Goal: Browse casually

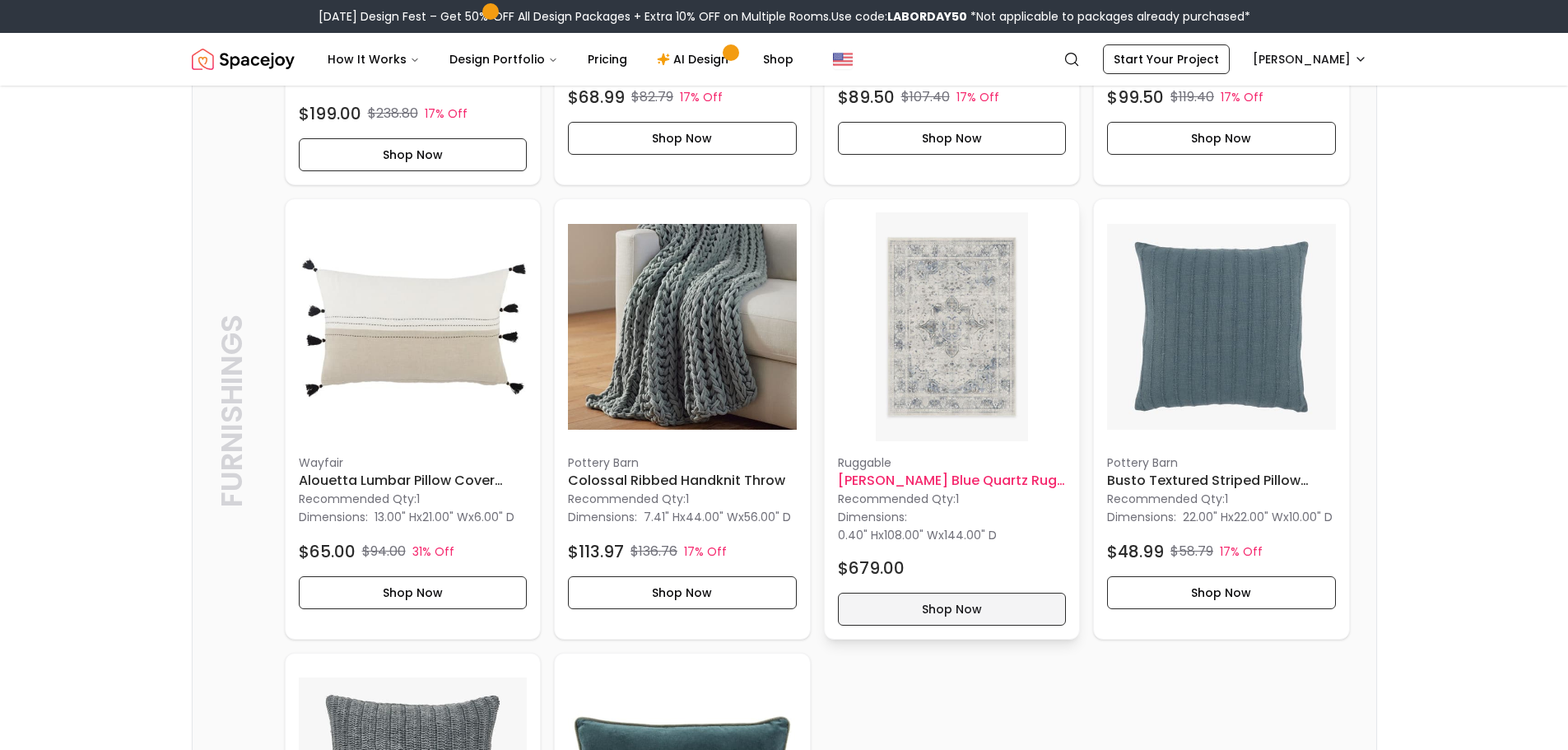
click at [956, 617] on button "Shop Now" at bounding box center [952, 609] width 229 height 33
click at [704, 491] on h6 "Colossal Ribbed Handknit Throw" at bounding box center [682, 481] width 229 height 19
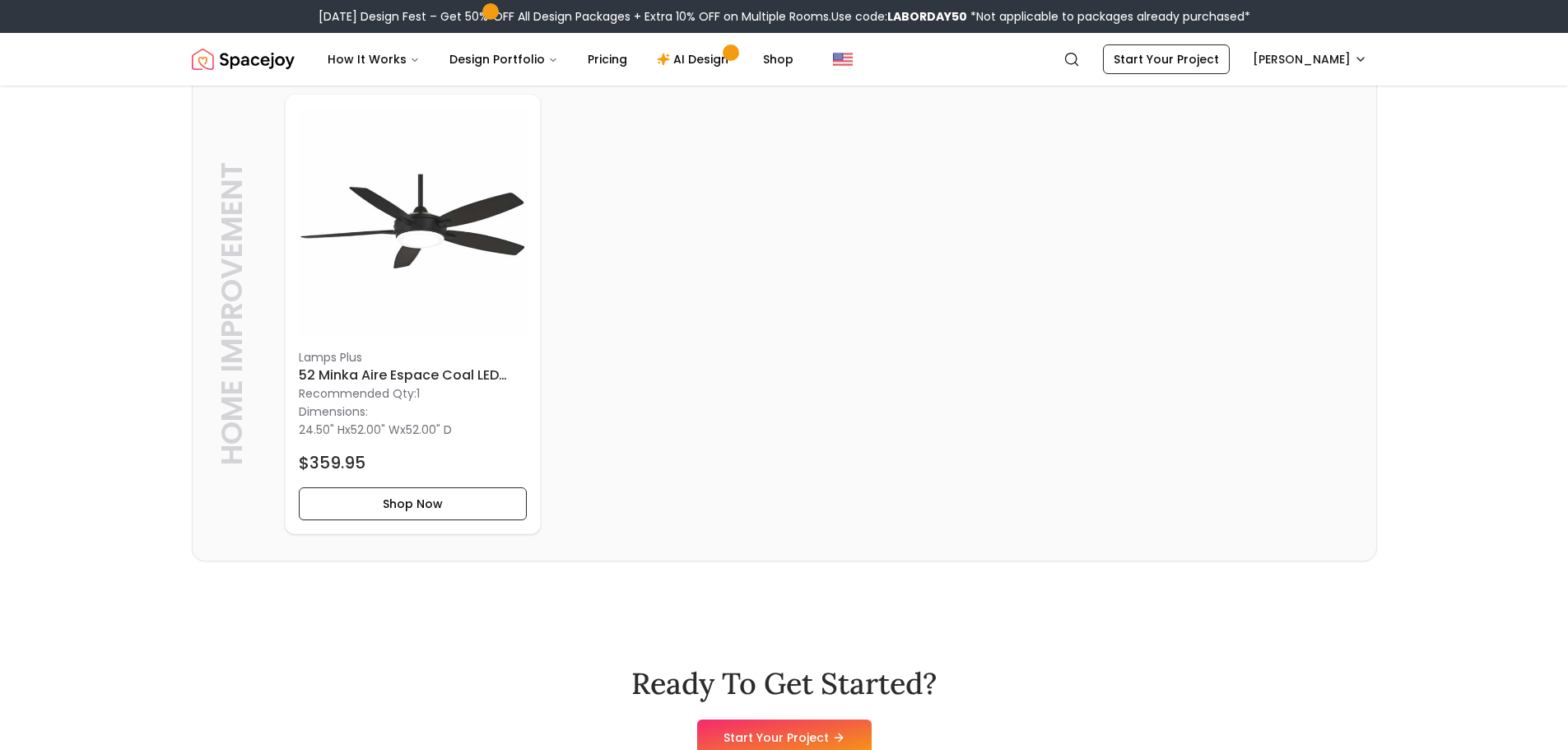
scroll to position [6440, 0]
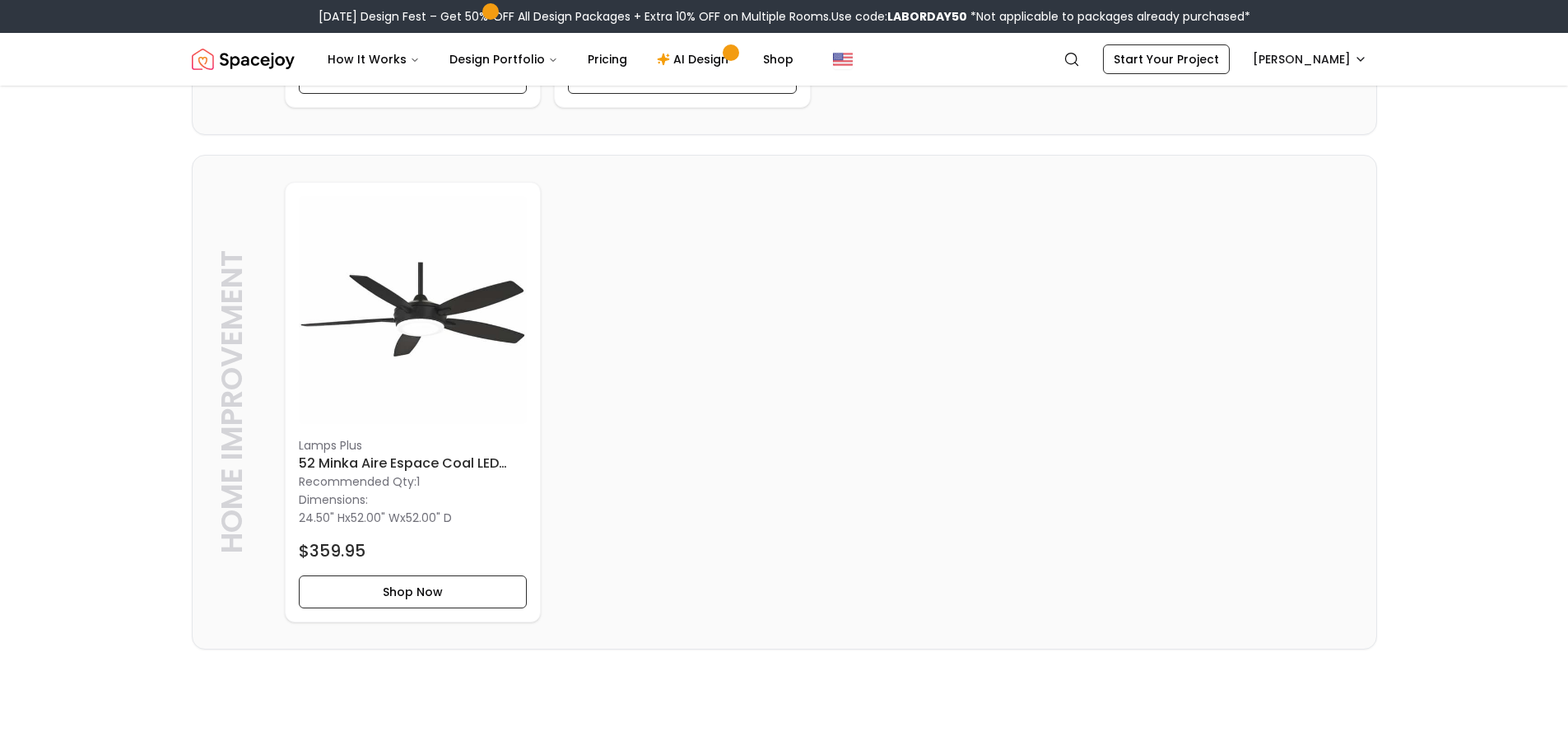
drag, startPoint x: 391, startPoint y: 653, endPoint x: 1353, endPoint y: 370, distance: 1002.8
click at [1359, 376] on div "Home Improvement Home Improvement Lamps Plus 52 Minka Aire Espace Coal LED Ceil…" at bounding box center [784, 402] width 1184 height 494
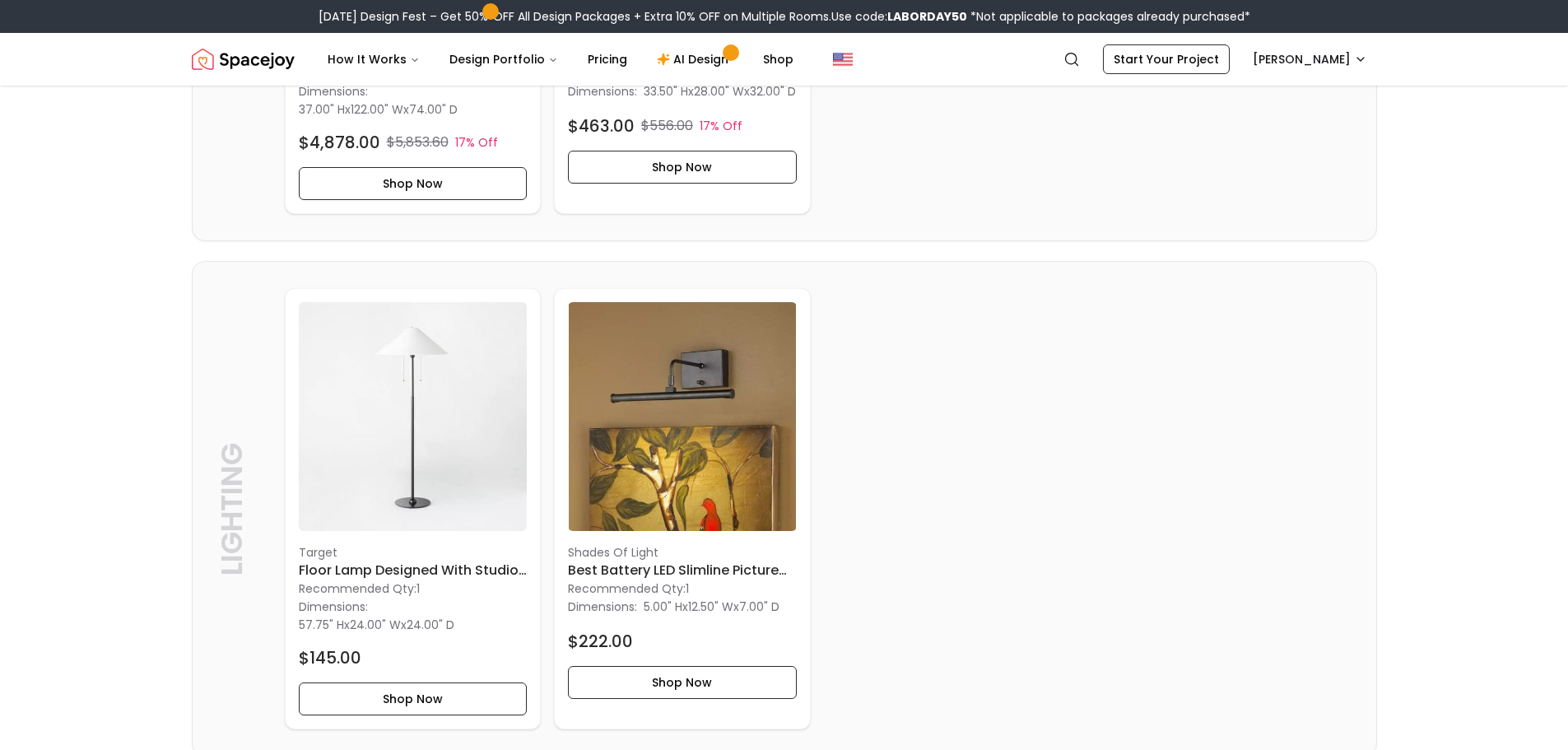
scroll to position [1253, 0]
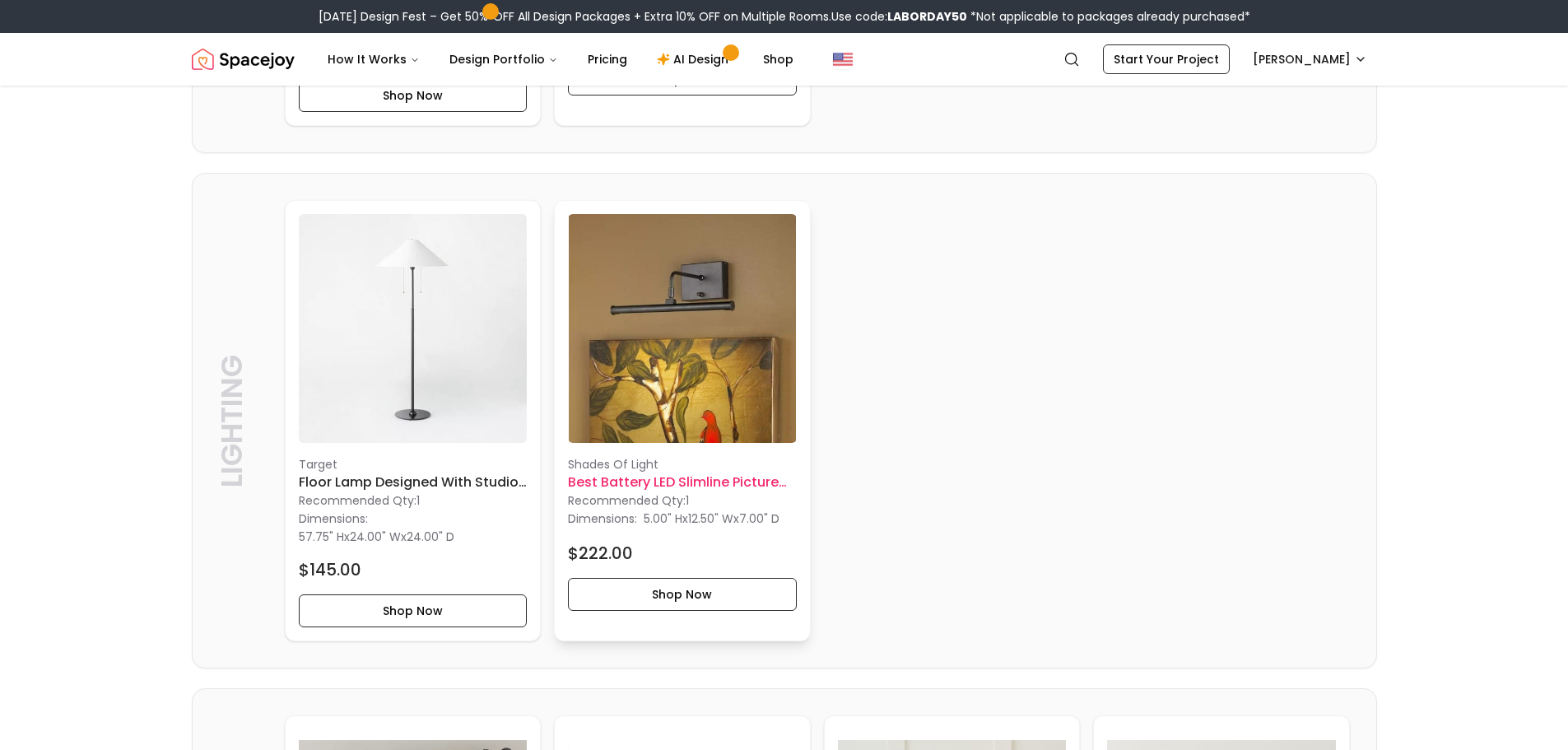
click at [706, 490] on h6 "Best Battery LED Slimline Picture Light" at bounding box center [682, 482] width 229 height 19
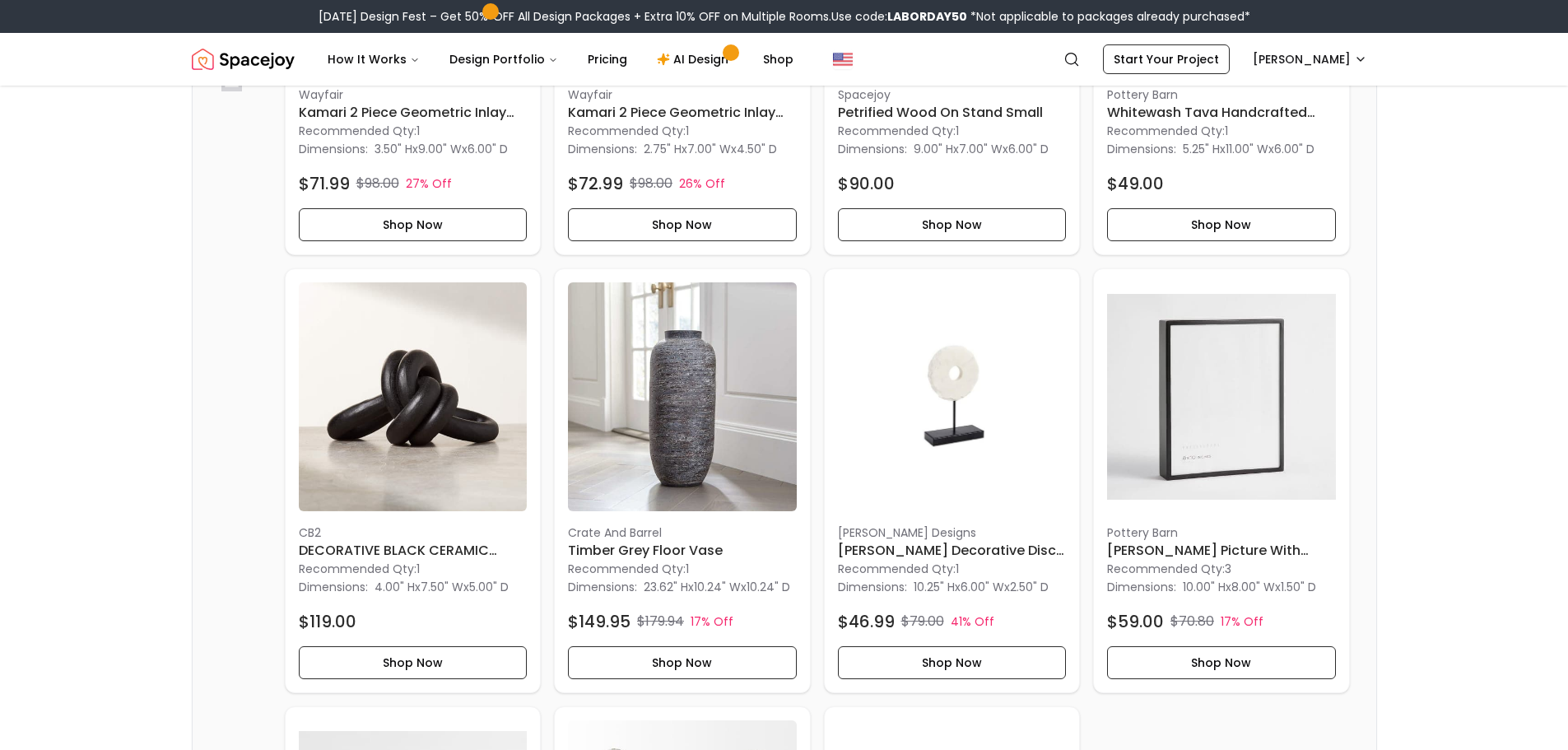
scroll to position [4938, 0]
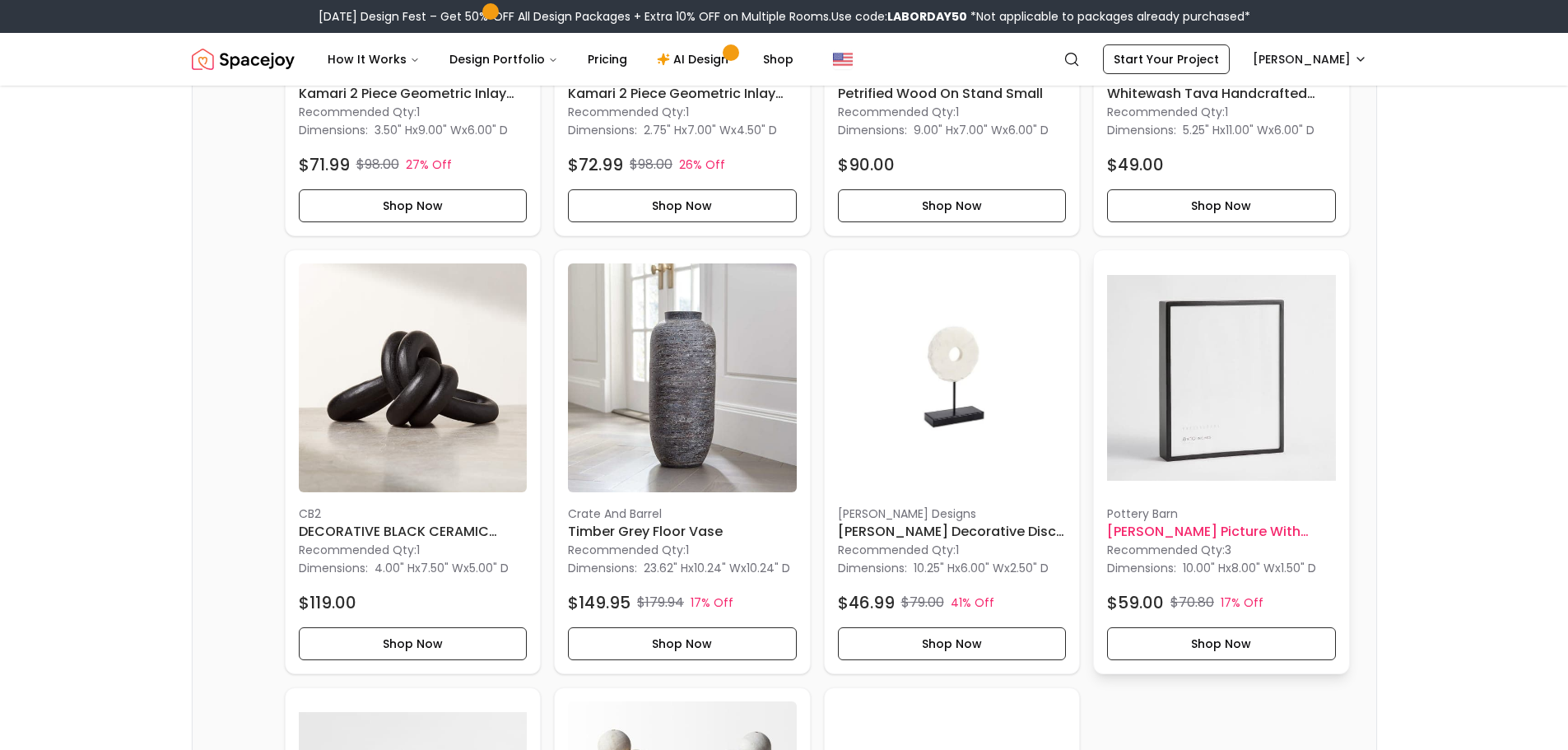
click at [1273, 542] on h6 "[PERSON_NAME] Picture With Frame 8"x10"" at bounding box center [1221, 531] width 229 height 19
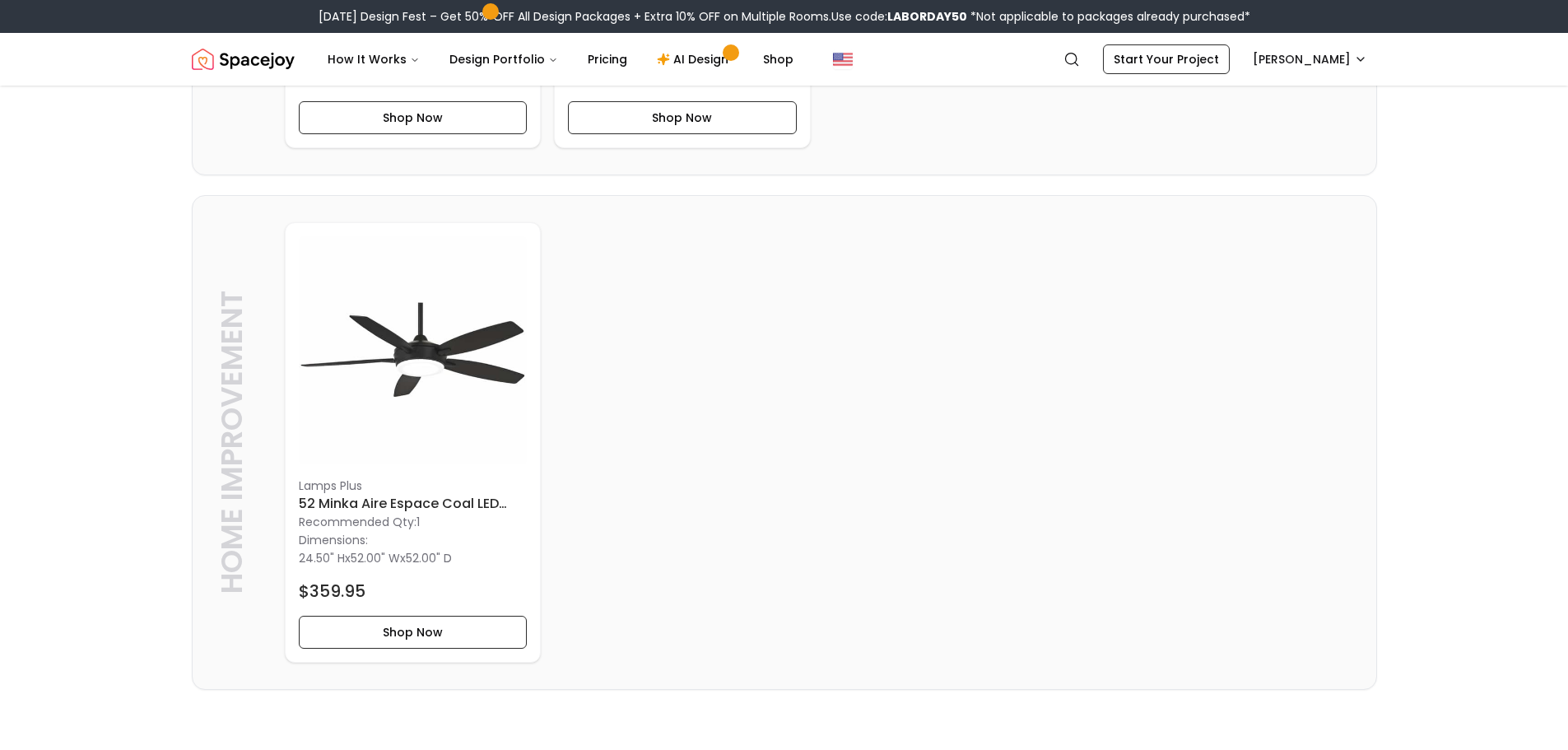
scroll to position [6439, 0]
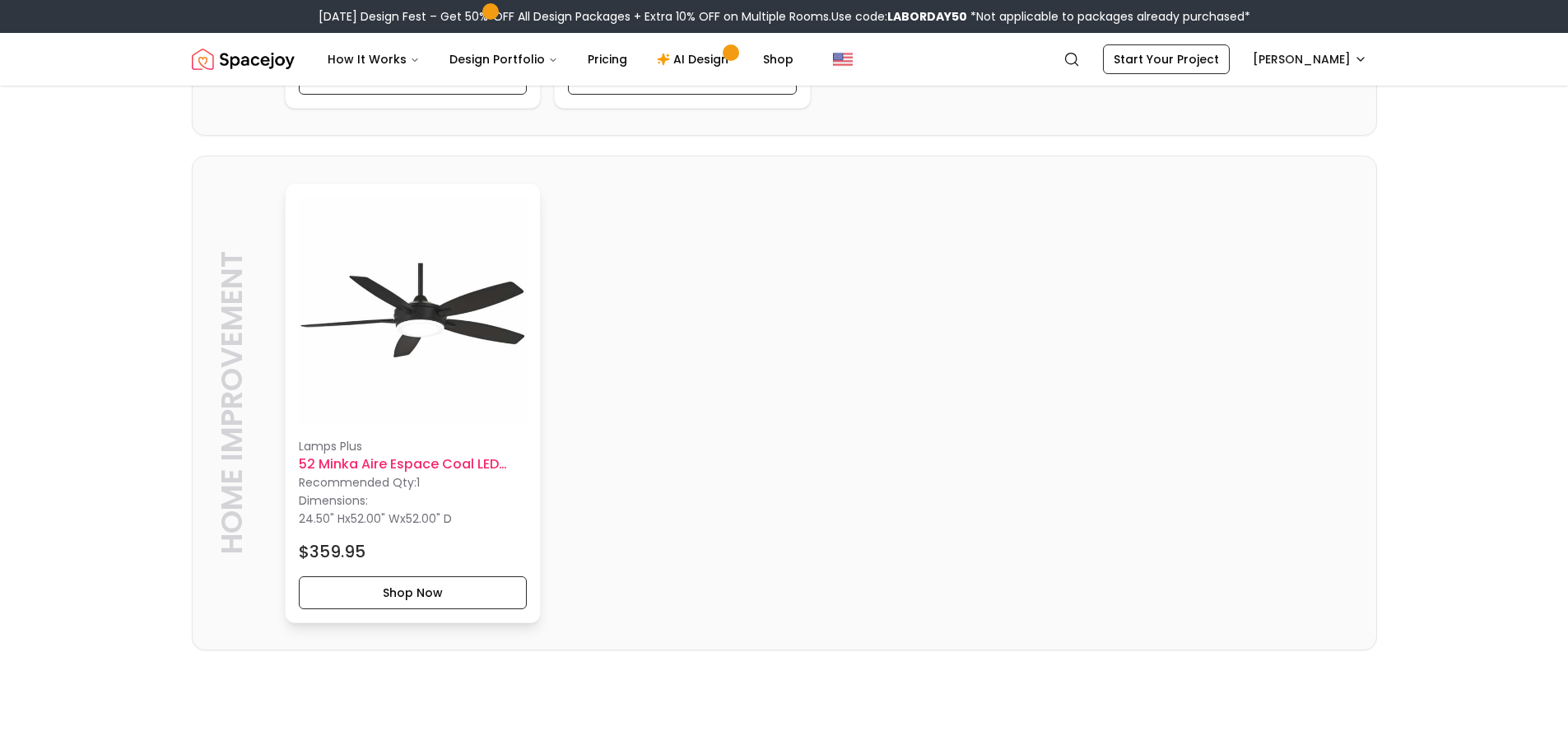
click at [433, 475] on h6 "52 Minka Aire Espace Coal LED Ceiling Fan" at bounding box center [413, 464] width 229 height 19
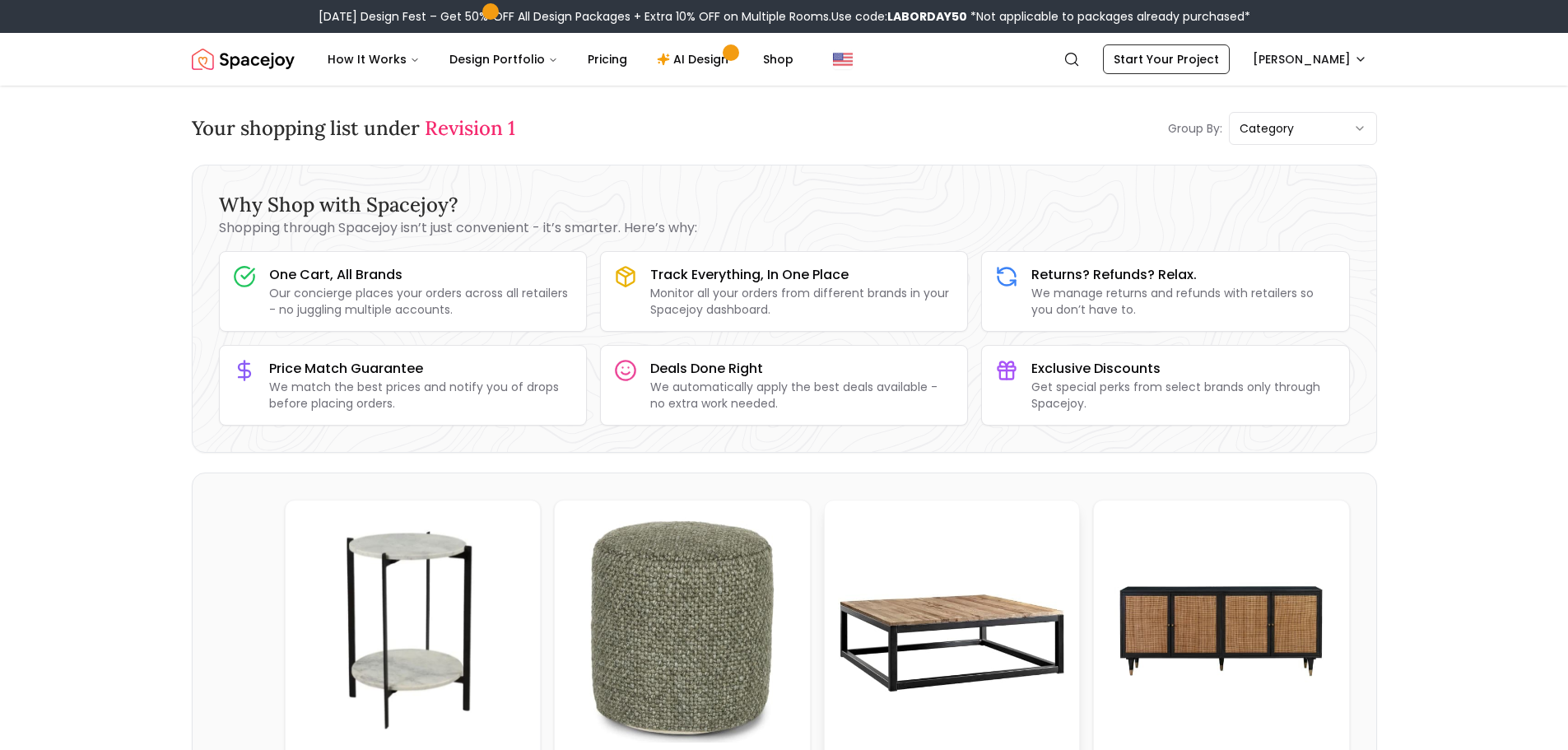
scroll to position [329, 0]
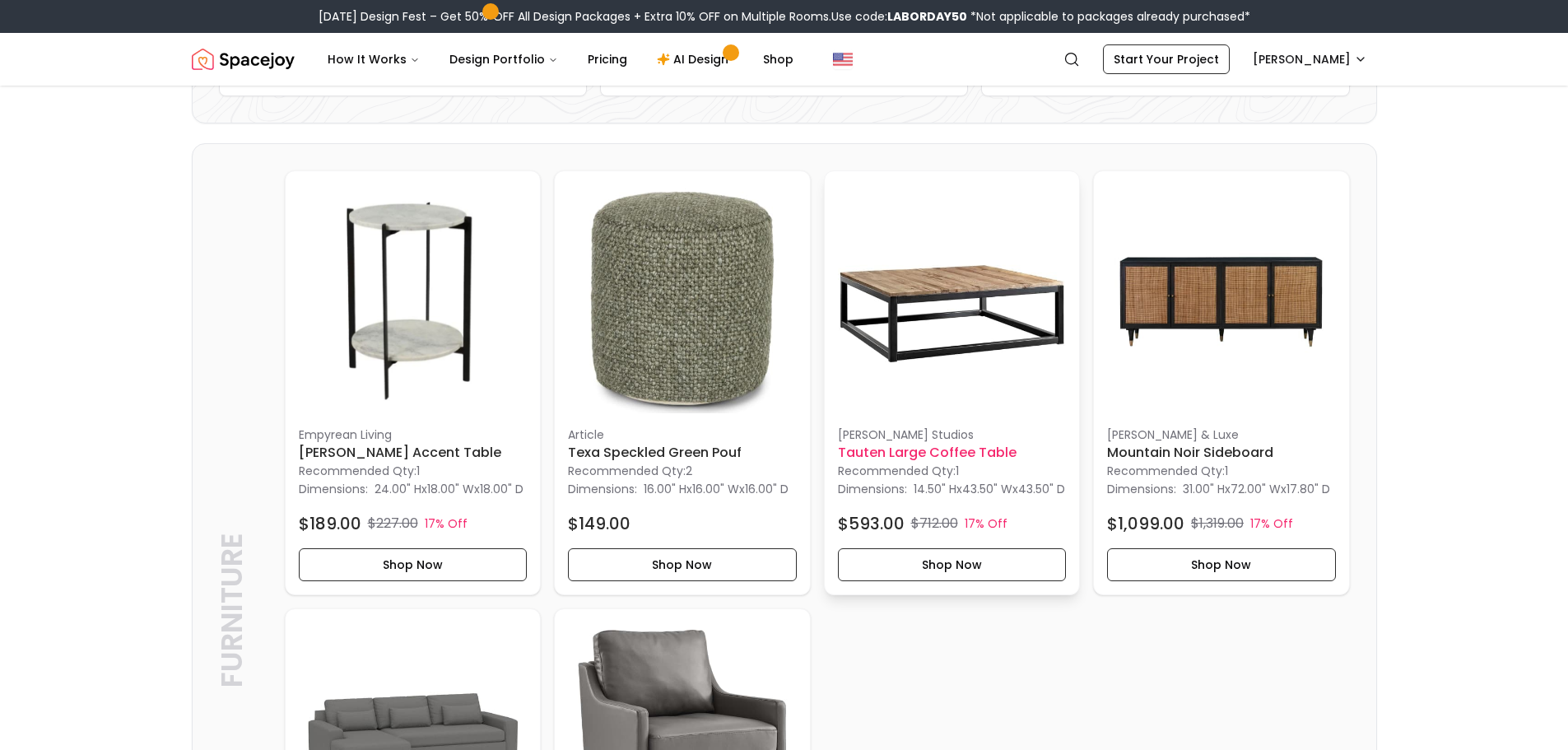
click at [940, 343] on img at bounding box center [952, 299] width 229 height 229
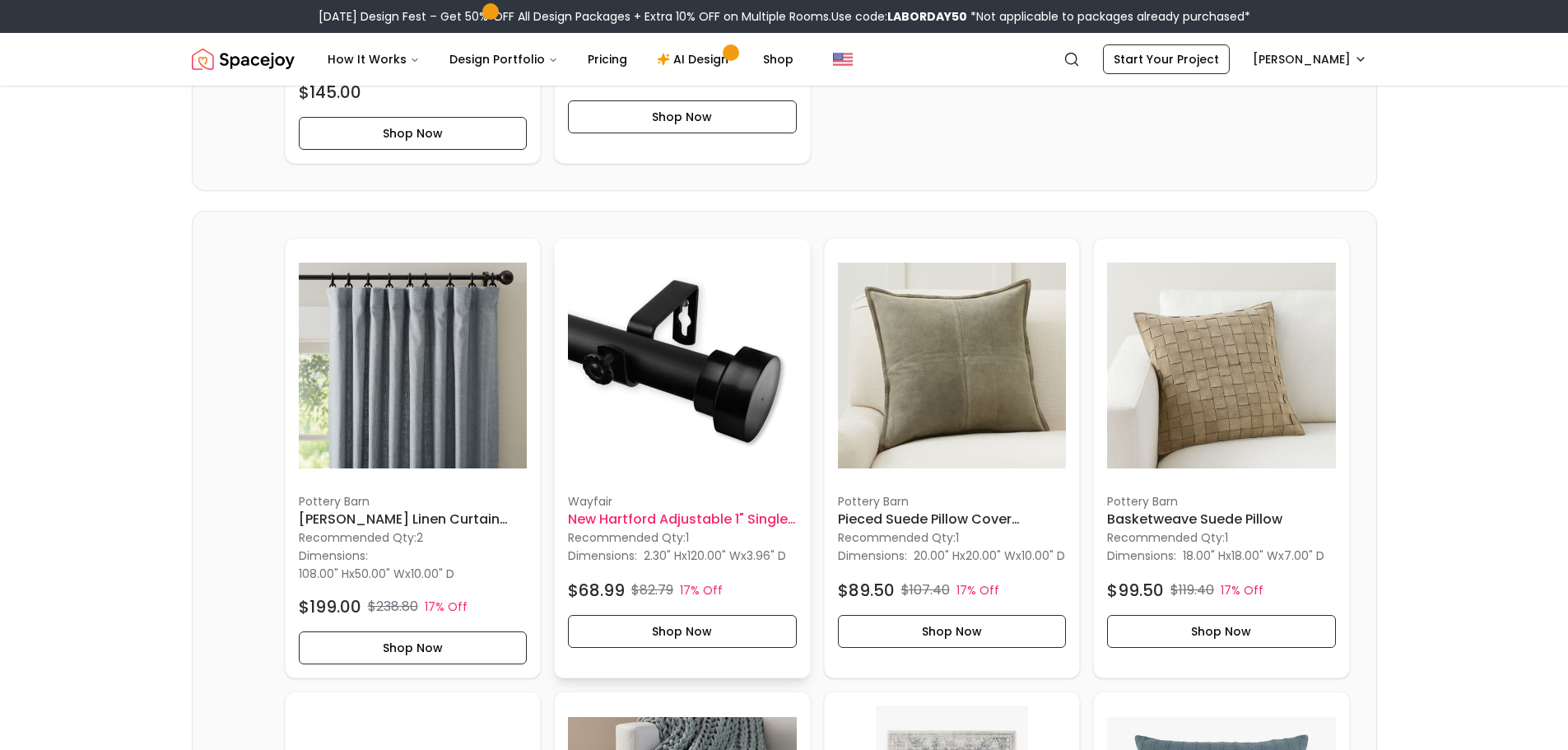
scroll to position [1894, 0]
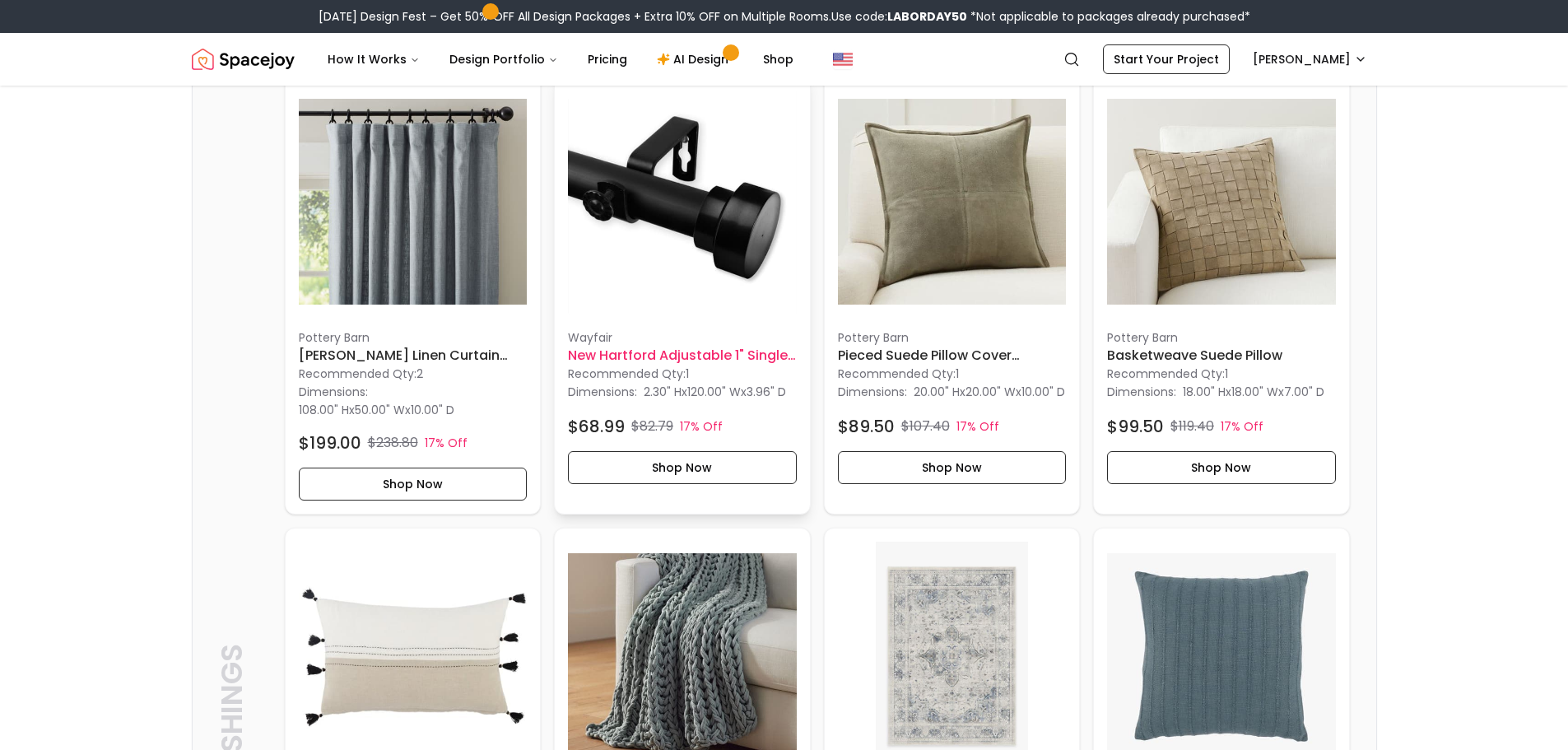
click at [665, 365] on h6 "New Hartford Adjustable 1" Single Curtain [PERSON_NAME]™ Size: 120" – 170" Fini…" at bounding box center [682, 355] width 229 height 19
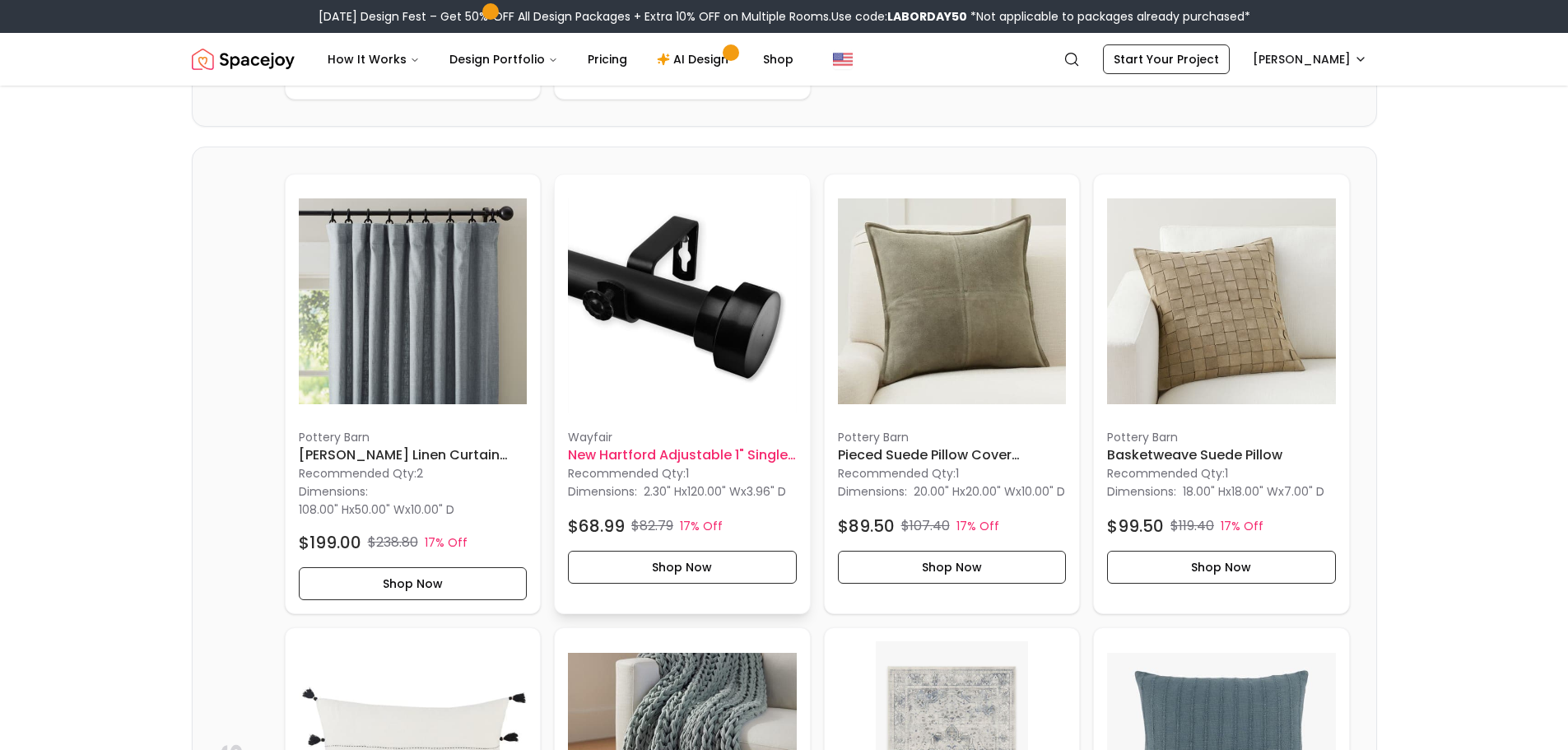
scroll to position [1811, 0]
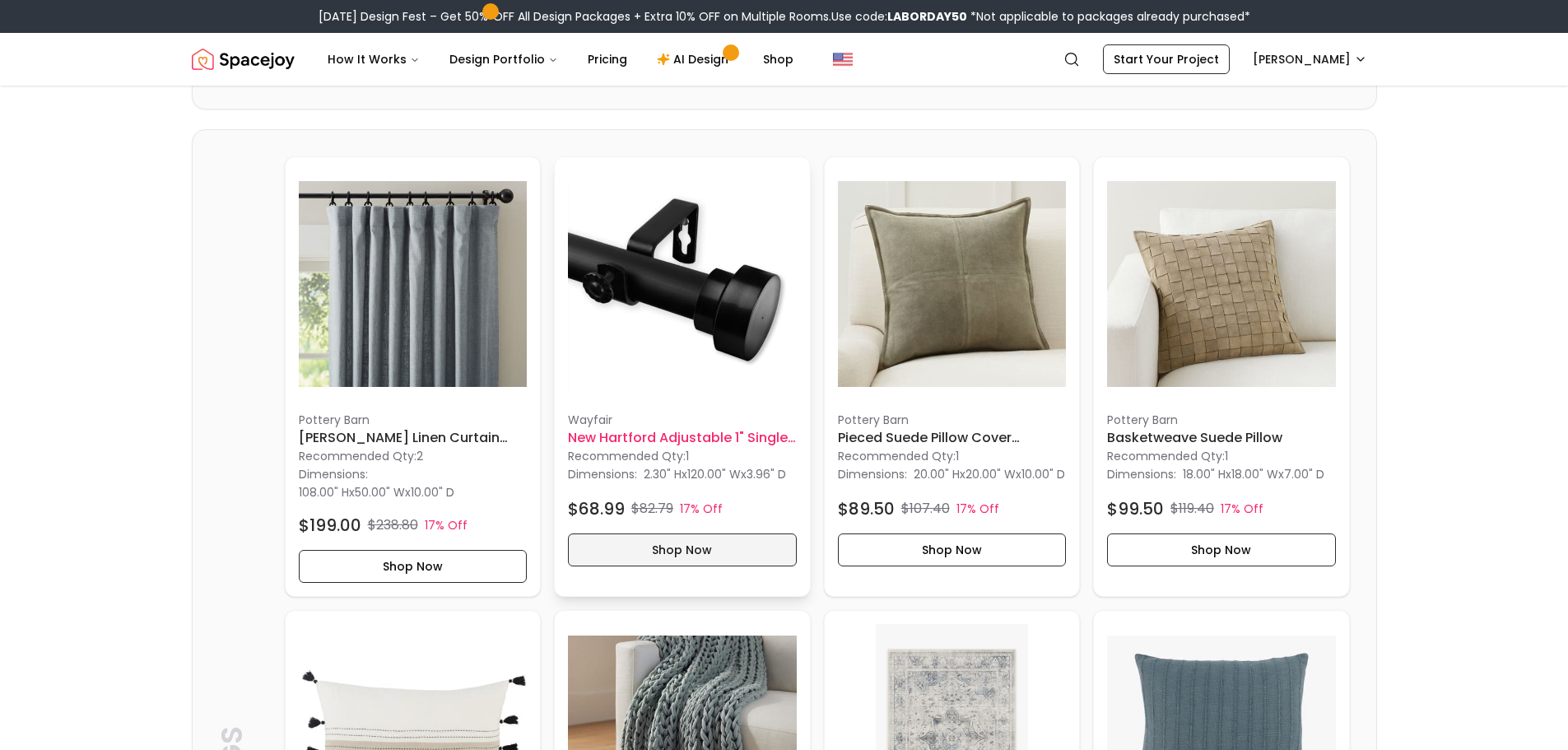
click at [688, 561] on button "Shop Now" at bounding box center [682, 550] width 229 height 33
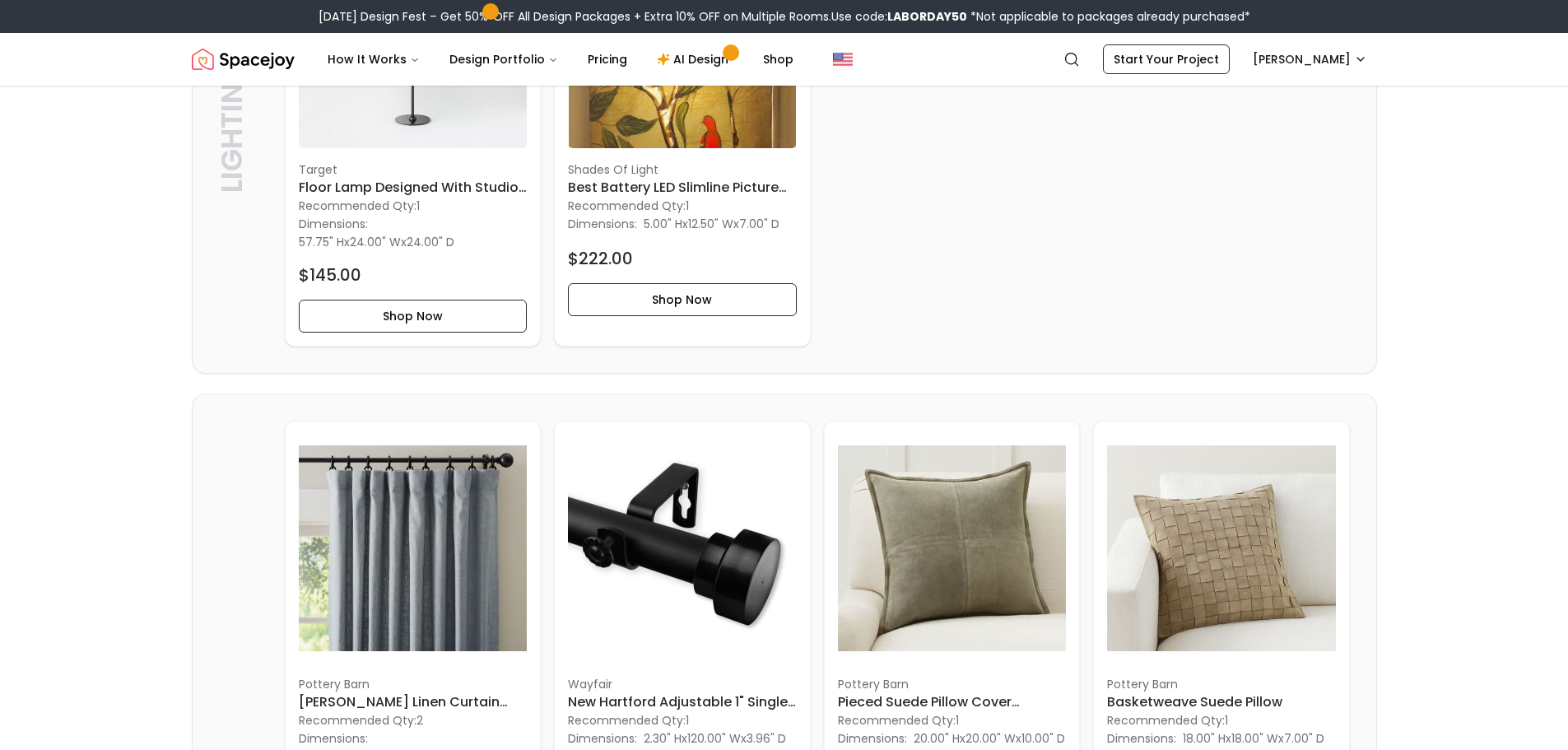
scroll to position [1482, 0]
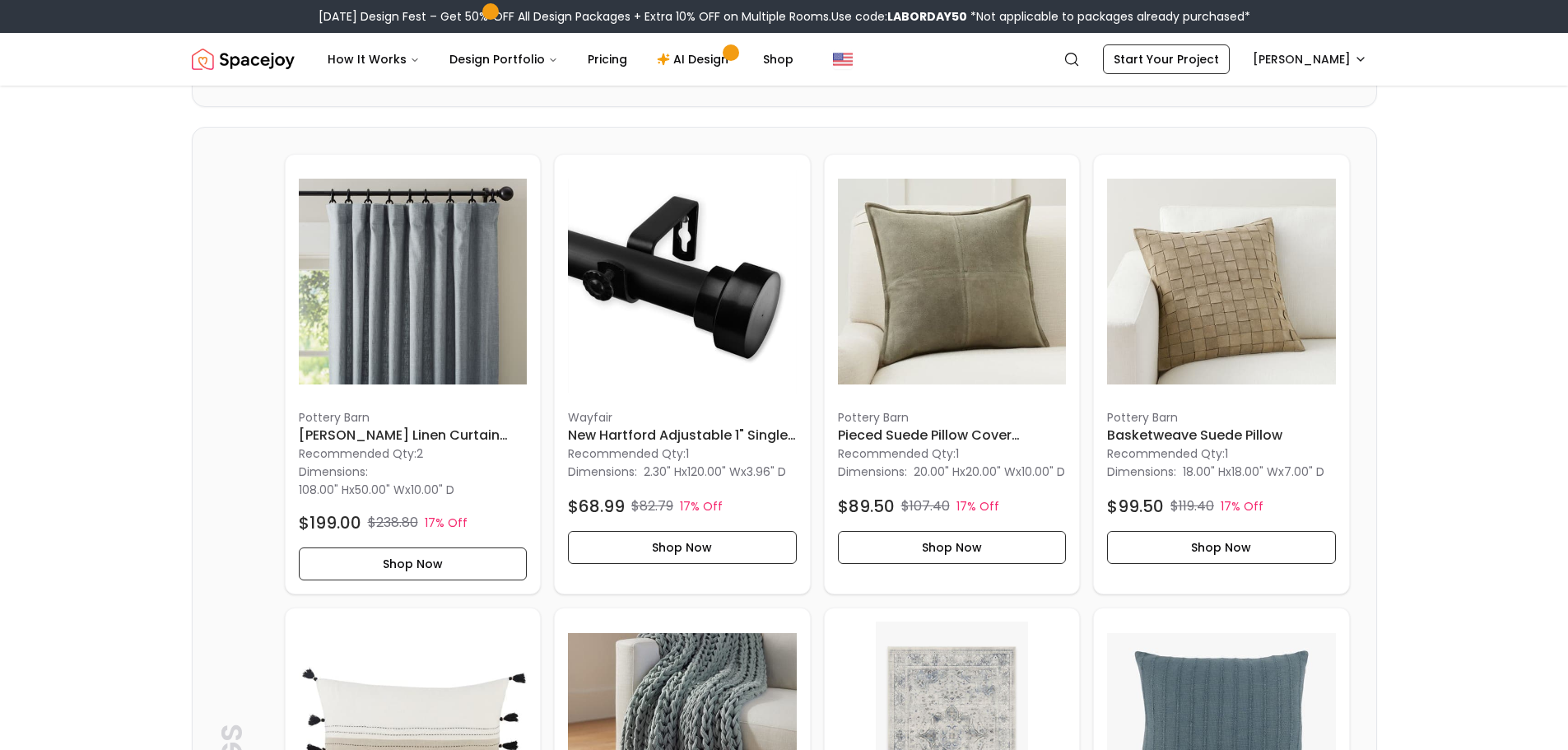
scroll to position [1976, 0]
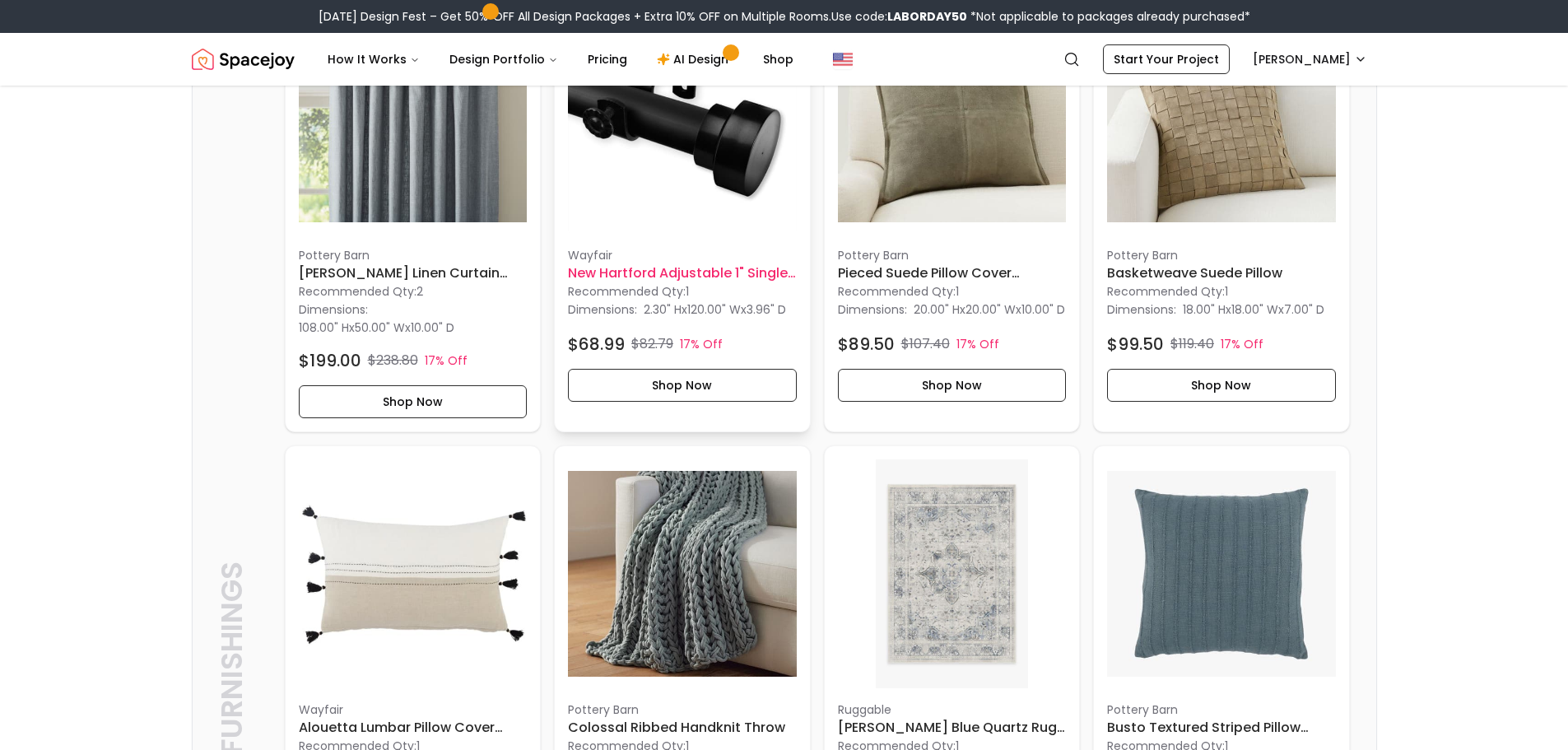
click at [613, 284] on h6 "New Hartford Adjustable 1" Single Curtain [PERSON_NAME]™ Size: 120" – 170" Fini…" at bounding box center [682, 273] width 229 height 19
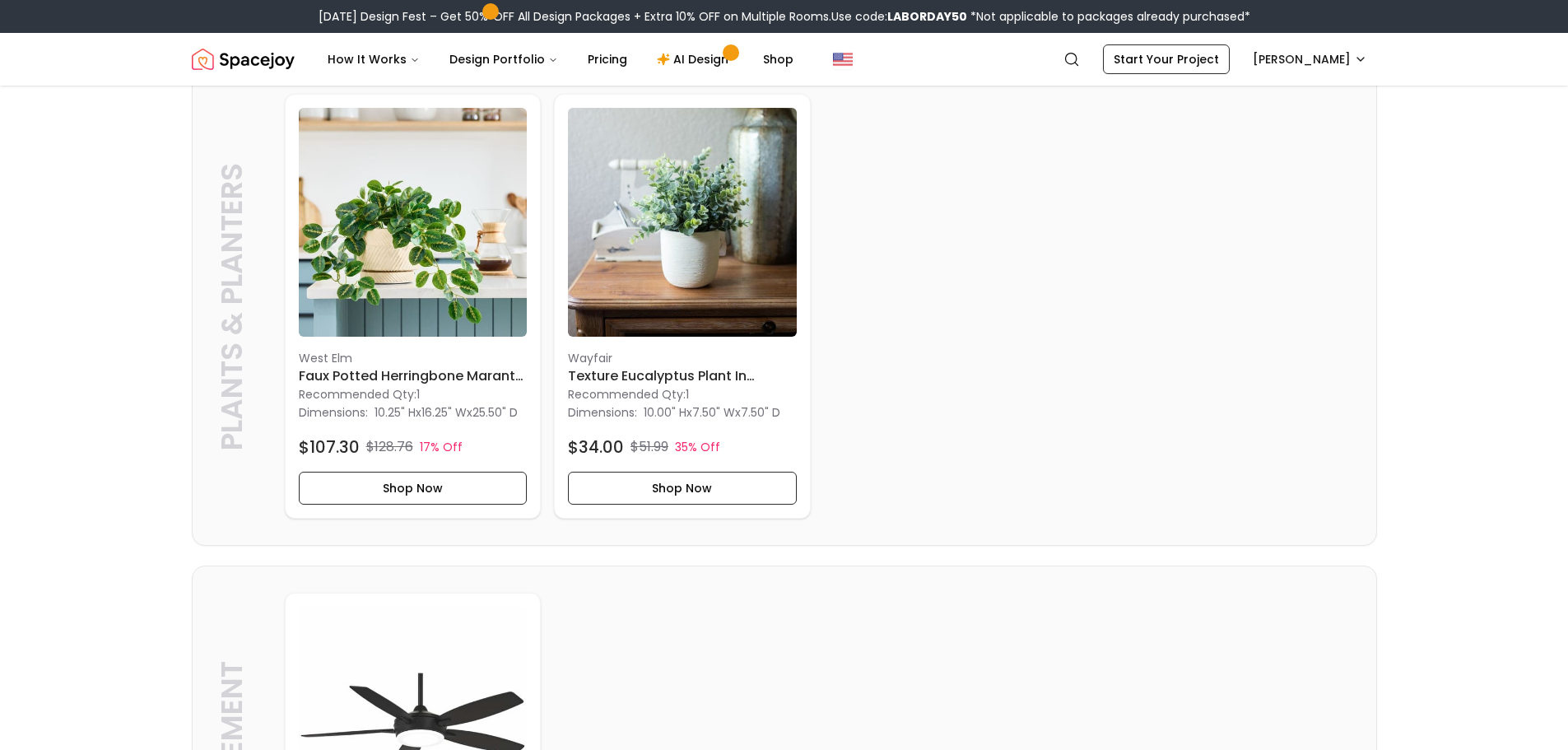
scroll to position [6119, 0]
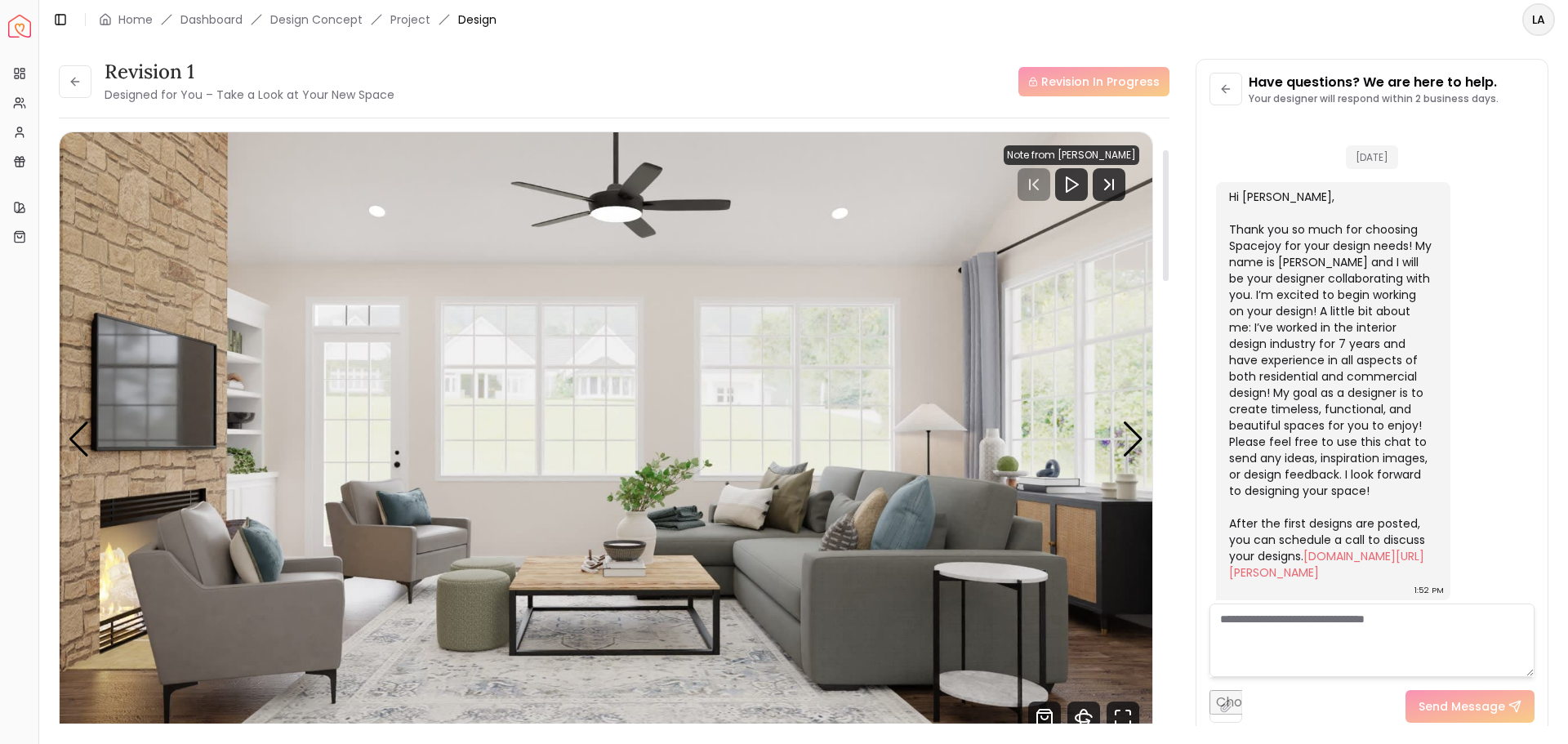
scroll to position [149, 0]
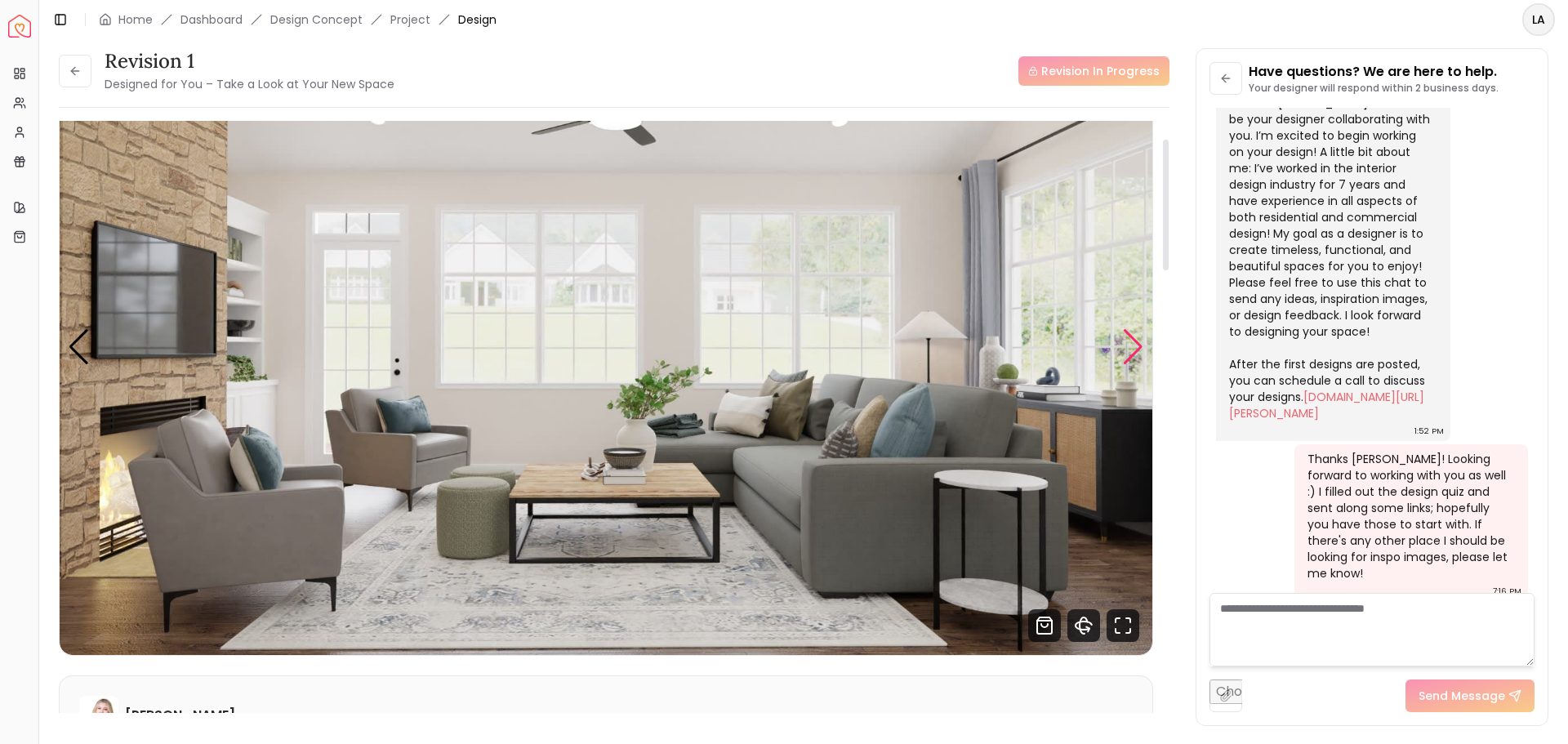
click at [1134, 343] on div "Next slide" at bounding box center [1132, 347] width 22 height 36
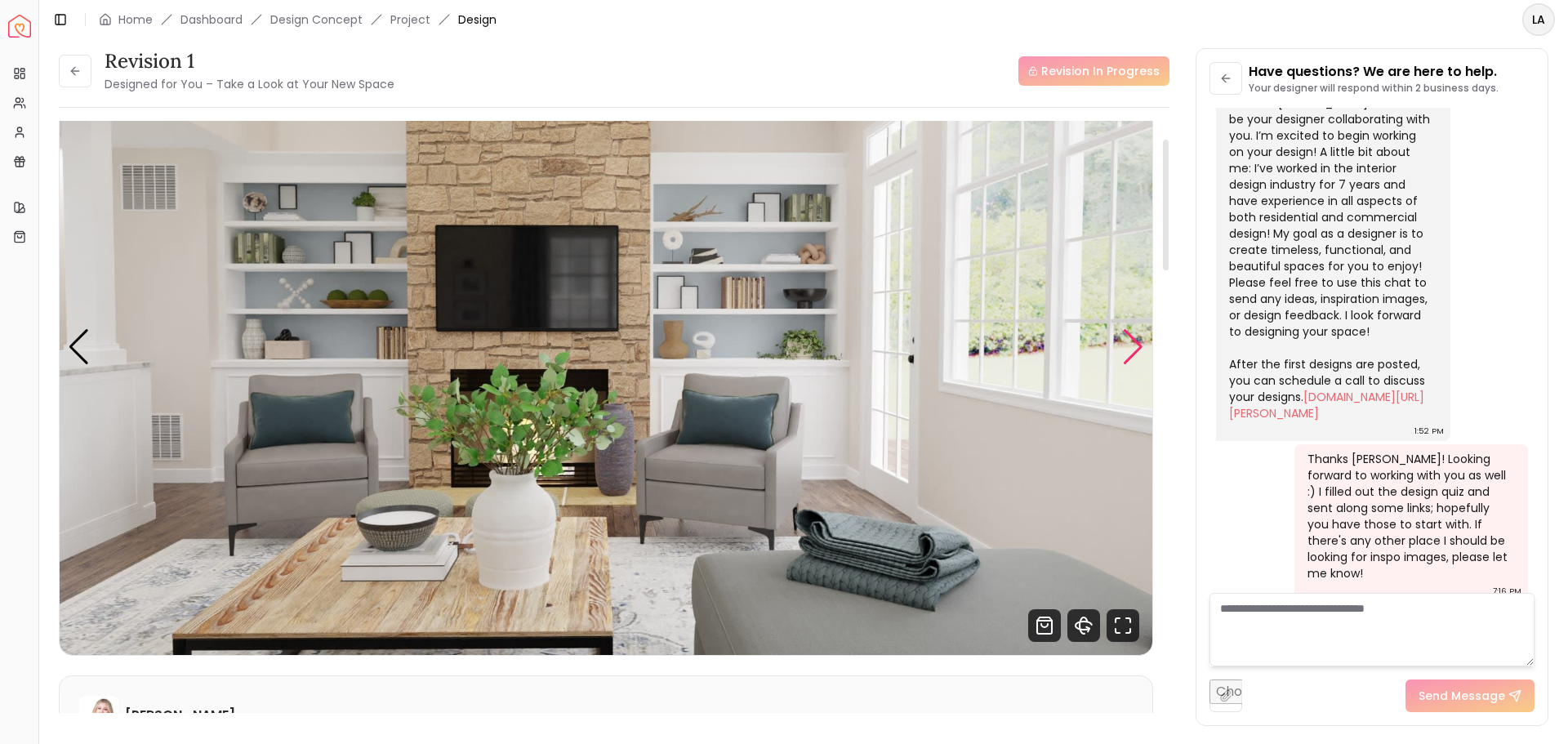
click at [1135, 343] on div "Next slide" at bounding box center [1132, 347] width 22 height 36
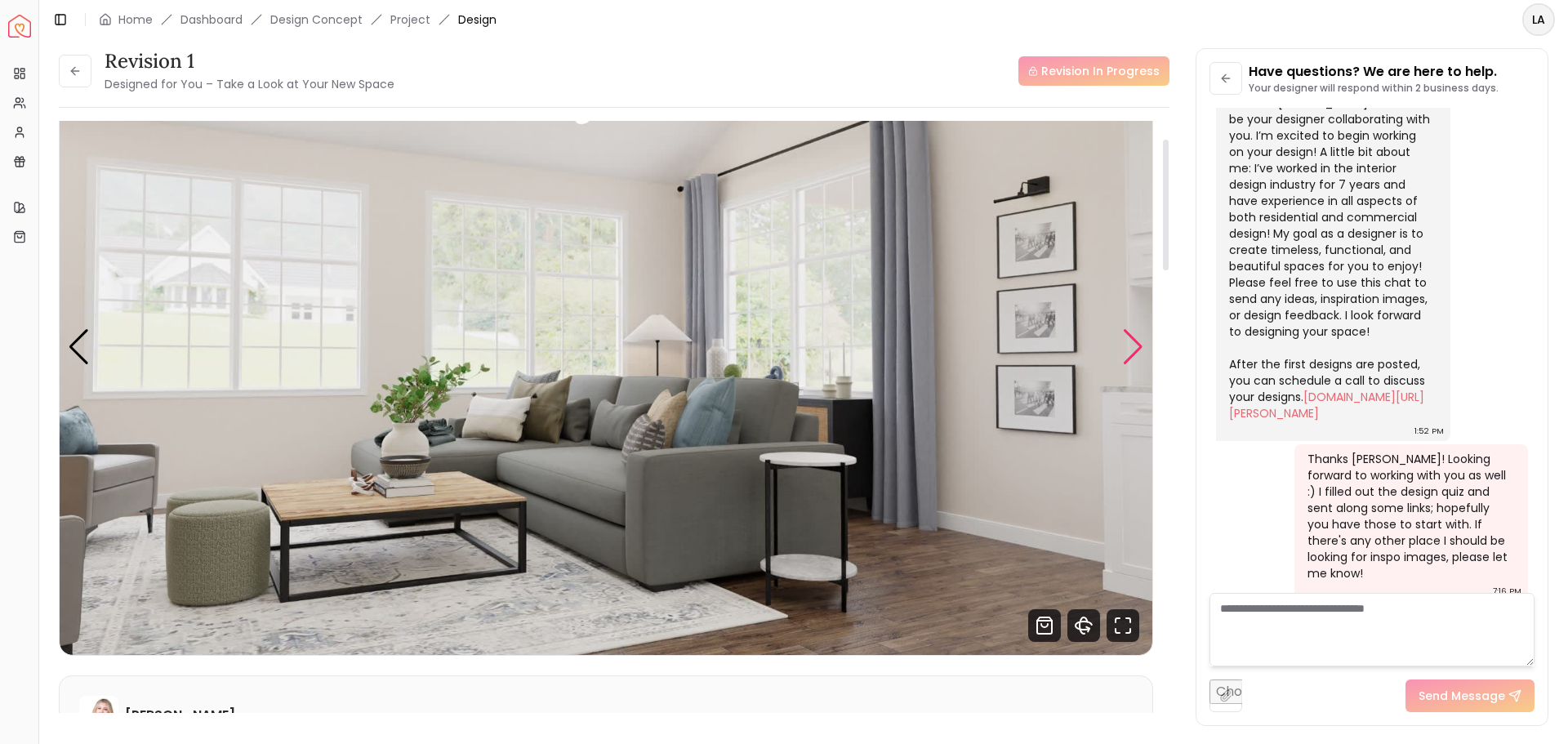
click at [1135, 343] on div "Next slide" at bounding box center [1132, 347] width 22 height 36
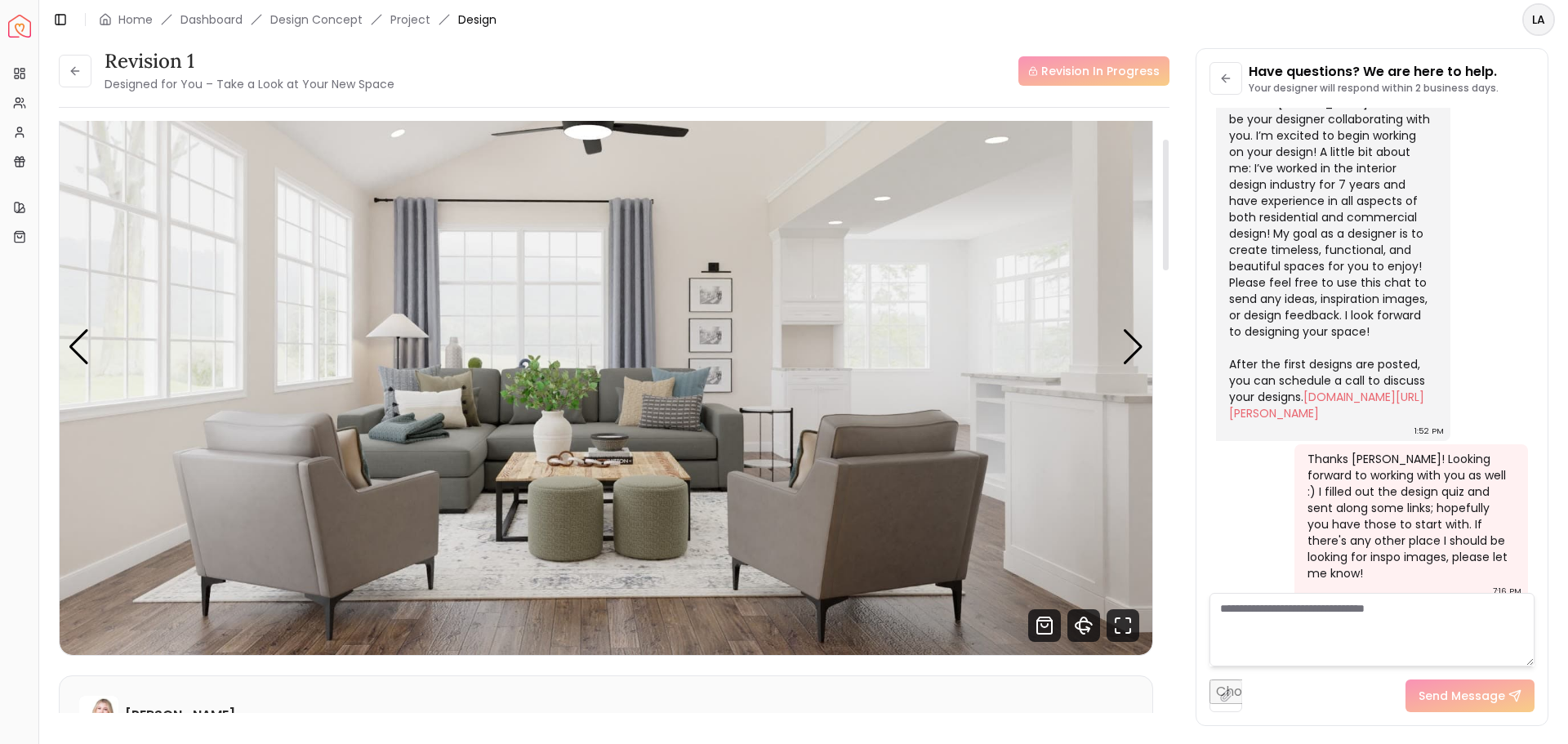
click at [90, 342] on div "Carousel" at bounding box center [605, 347] width 1092 height 615
click at [83, 342] on div "Previous slide" at bounding box center [78, 347] width 22 height 36
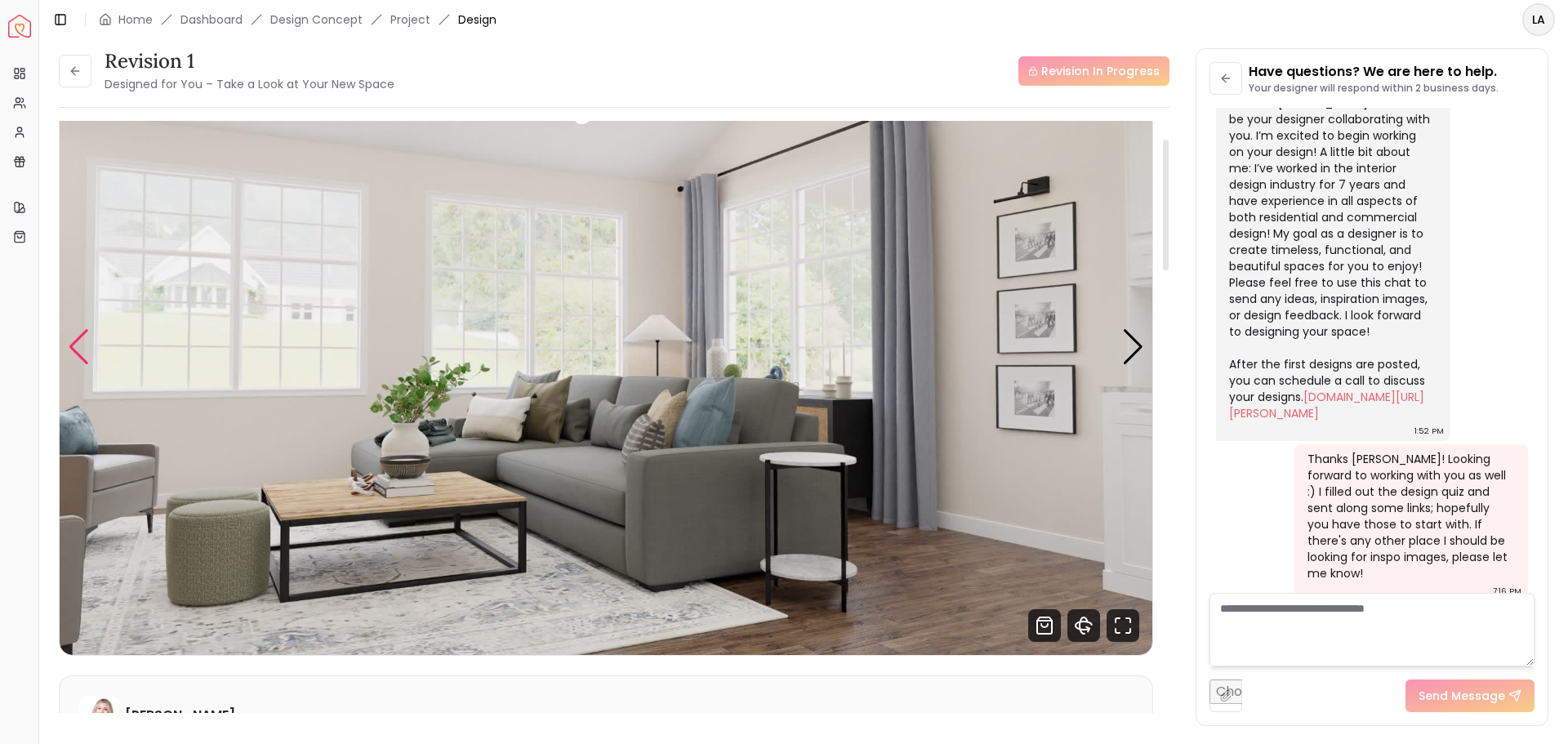
click at [83, 342] on div "Previous slide" at bounding box center [78, 347] width 22 height 36
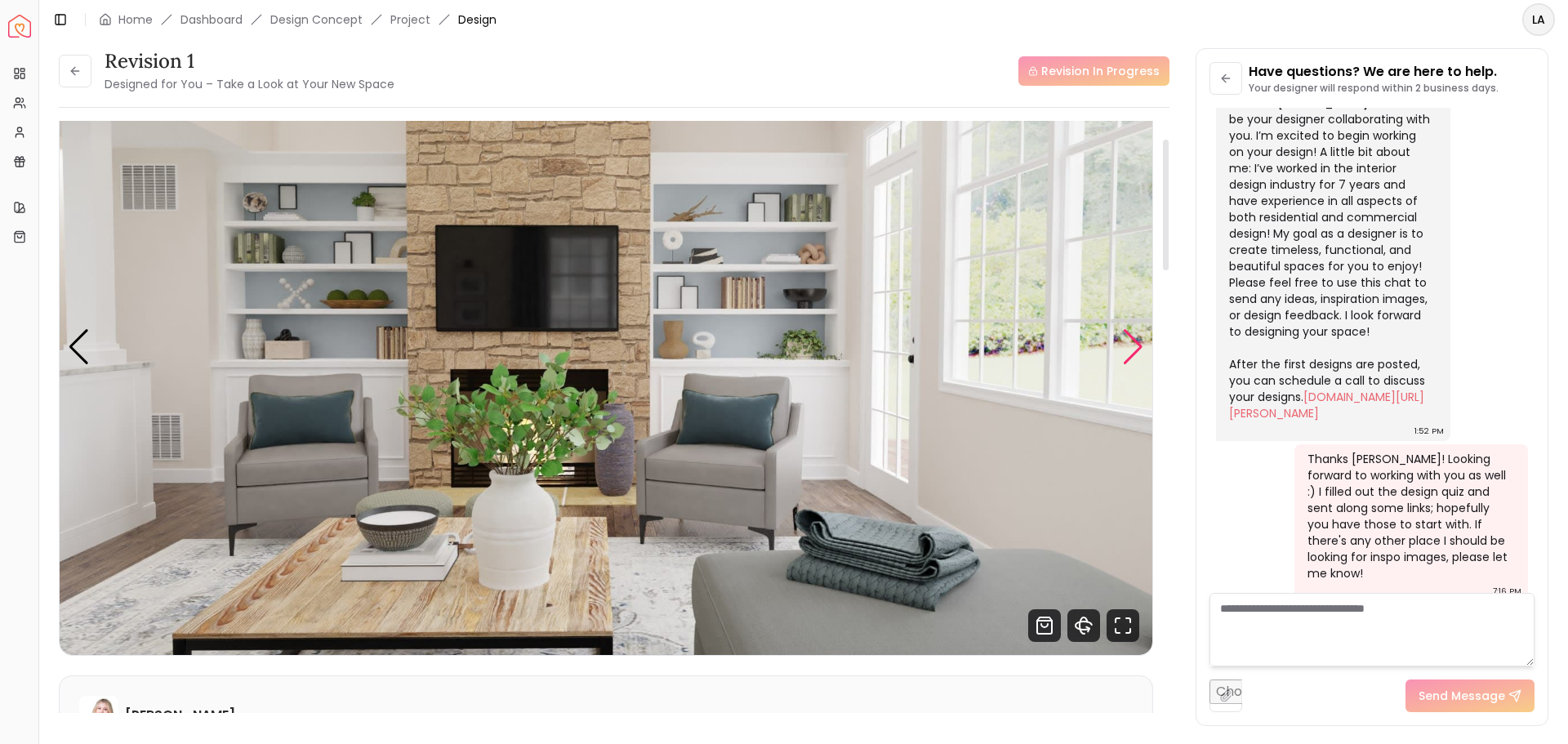
click at [1138, 345] on div "Next slide" at bounding box center [1132, 347] width 22 height 36
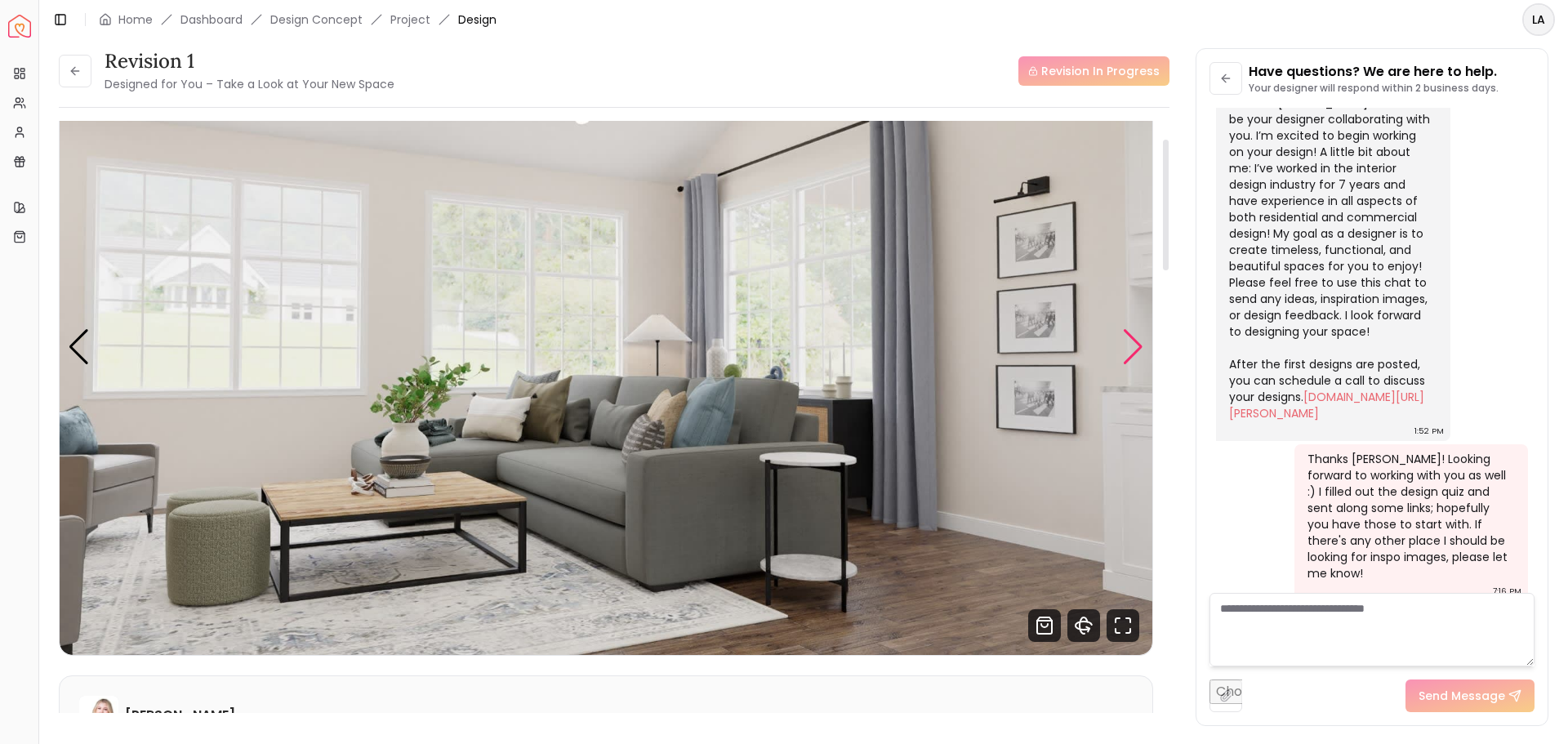
click at [1140, 345] on div "Next slide" at bounding box center [1132, 347] width 22 height 36
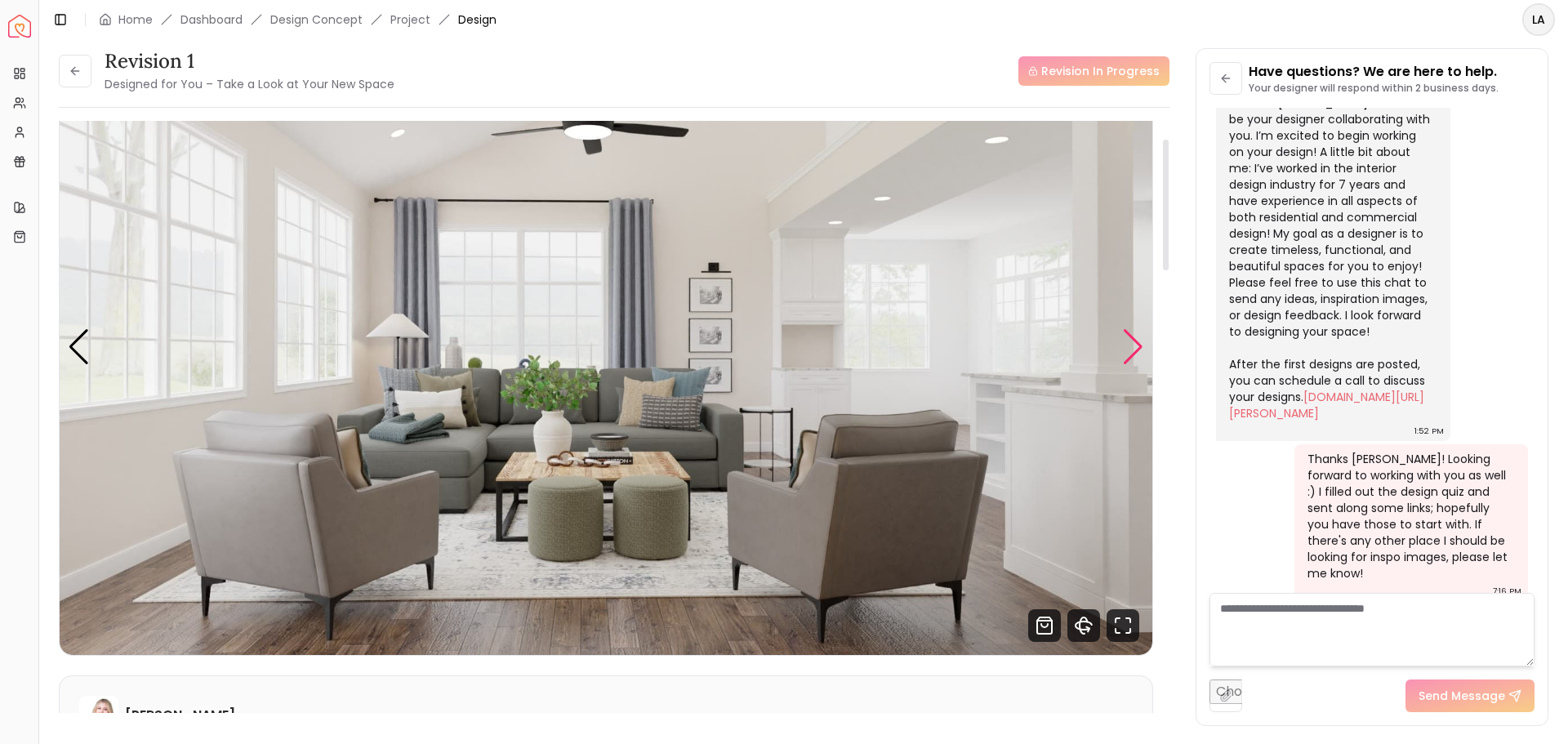
click at [1140, 346] on div "Next slide" at bounding box center [1132, 347] width 22 height 36
